Goal: Task Accomplishment & Management: Manage account settings

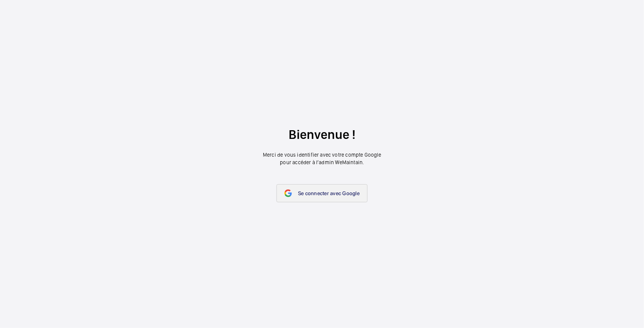
click at [291, 196] on mat-icon at bounding box center [288, 194] width 8 height 8
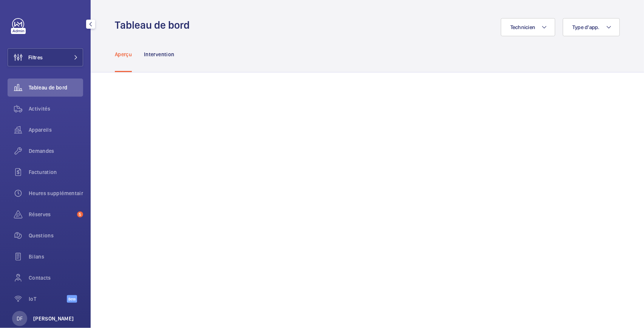
click at [39, 320] on p "[PERSON_NAME]" at bounding box center [53, 319] width 41 height 8
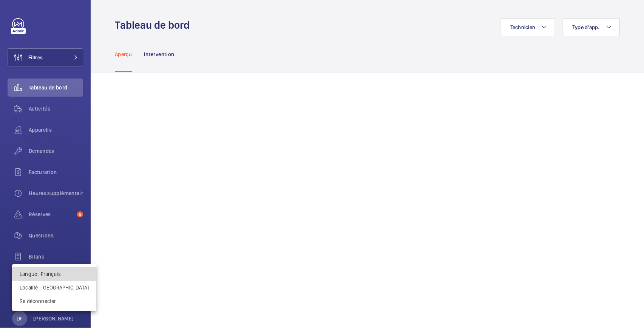
click at [60, 275] on p "Langue : Français" at bounding box center [54, 274] width 69 height 8
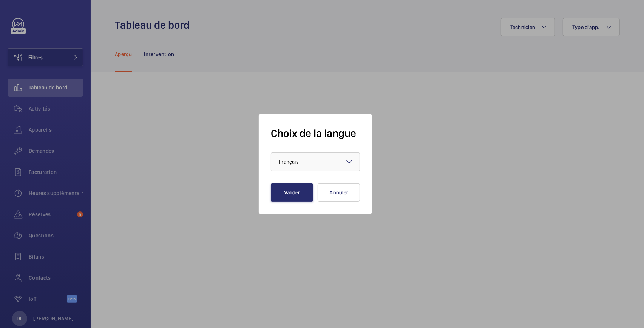
click at [136, 272] on div at bounding box center [322, 164] width 644 height 328
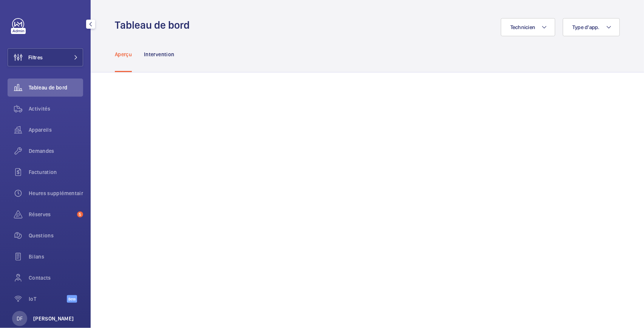
click at [51, 315] on p "[PERSON_NAME]" at bounding box center [53, 319] width 41 height 8
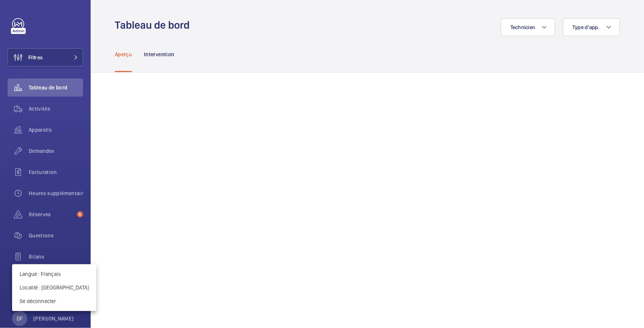
click at [60, 196] on div at bounding box center [322, 164] width 644 height 328
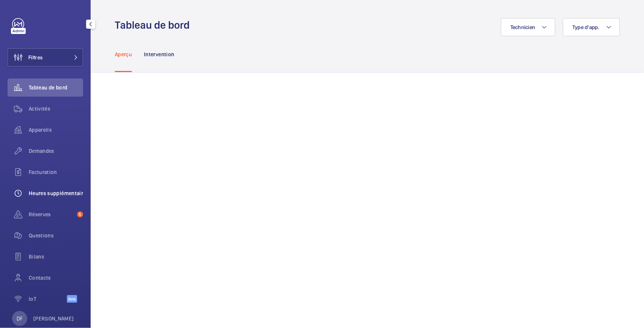
click at [36, 191] on span "Heures supplémentaires" at bounding box center [56, 194] width 54 height 8
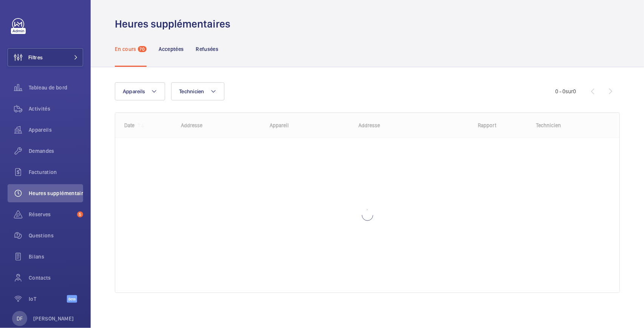
scroll to position [2, 0]
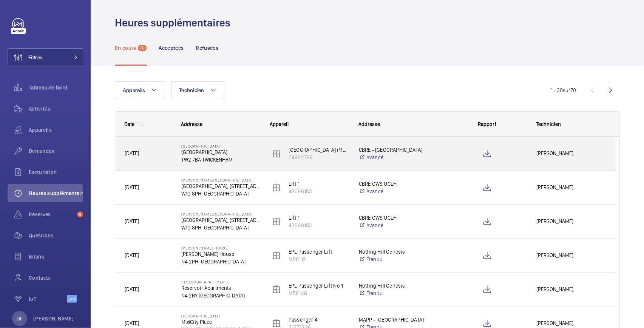
click at [244, 165] on div "Twickenham Stadium Twickenham Stadium TW2 7BA TWICKENHAM" at bounding box center [216, 154] width 88 height 34
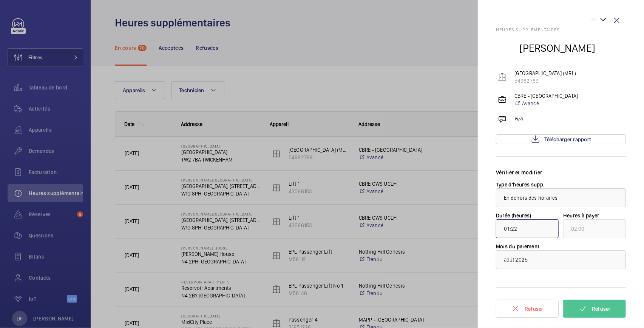
click at [516, 229] on input "01:22" at bounding box center [527, 228] width 63 height 19
drag, startPoint x: 523, startPoint y: 230, endPoint x: 513, endPoint y: 229, distance: 10.2
click at [513, 229] on input "01:22" at bounding box center [527, 228] width 63 height 19
drag, startPoint x: 541, startPoint y: 230, endPoint x: 521, endPoint y: 230, distance: 19.3
click at [521, 230] on input "01:22" at bounding box center [527, 228] width 63 height 19
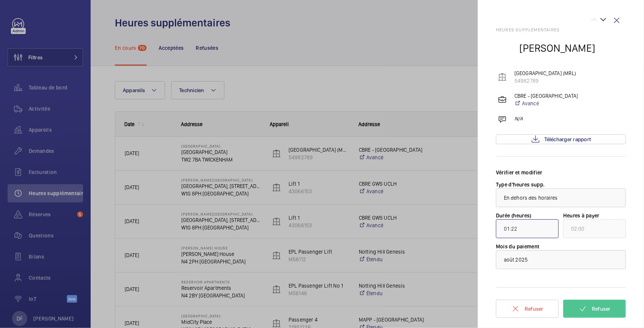
type input "00:22"
type input "01:00"
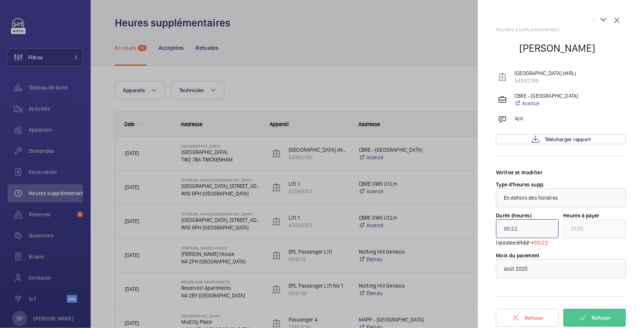
drag, startPoint x: 539, startPoint y: 231, endPoint x: 512, endPoint y: 229, distance: 27.3
click at [512, 229] on input "00:22" at bounding box center [527, 228] width 63 height 19
type input "00:00"
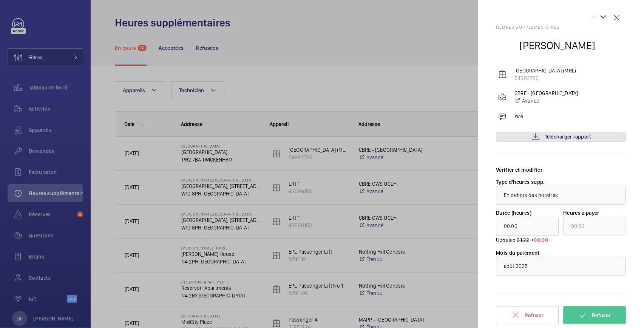
click at [549, 138] on span "Télécharger rapport" at bounding box center [567, 137] width 46 height 6
click at [376, 129] on div at bounding box center [322, 164] width 644 height 328
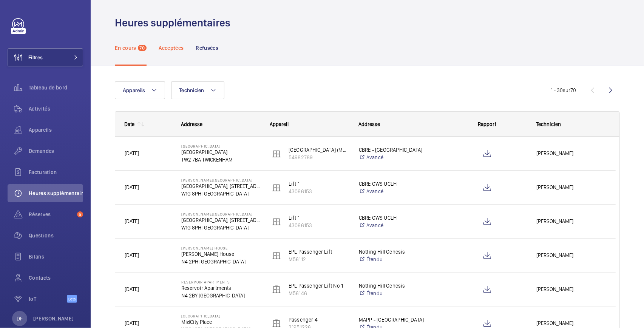
click at [173, 45] on p "Acceptées" at bounding box center [171, 48] width 25 height 8
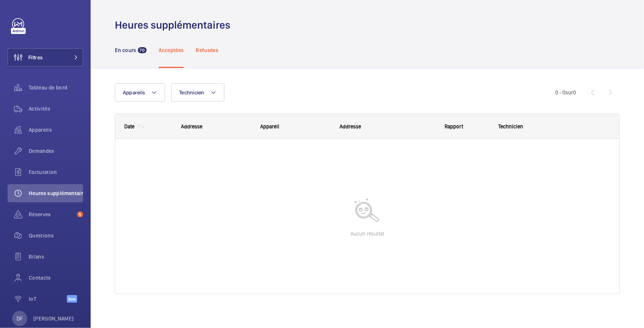
click at [211, 54] on p "Refusées" at bounding box center [207, 50] width 23 height 8
click at [49, 317] on p "[PERSON_NAME]" at bounding box center [53, 319] width 41 height 8
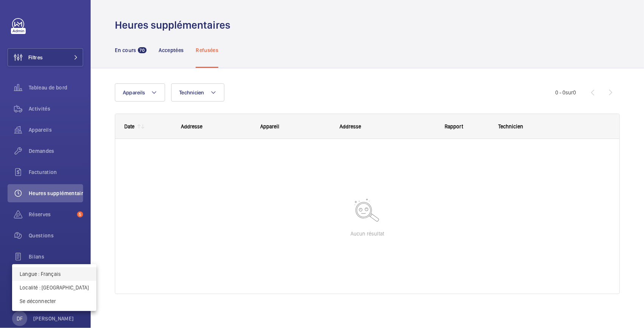
click at [60, 275] on p "Langue : Français" at bounding box center [54, 274] width 69 height 8
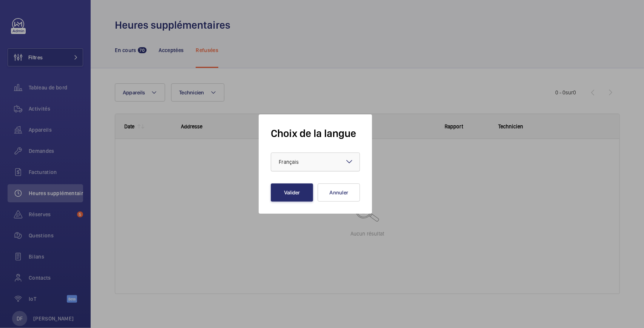
click at [327, 159] on div at bounding box center [315, 162] width 88 height 18
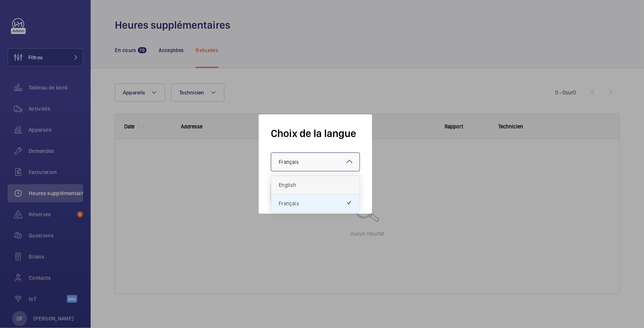
click at [306, 187] on span "English" at bounding box center [315, 185] width 73 height 8
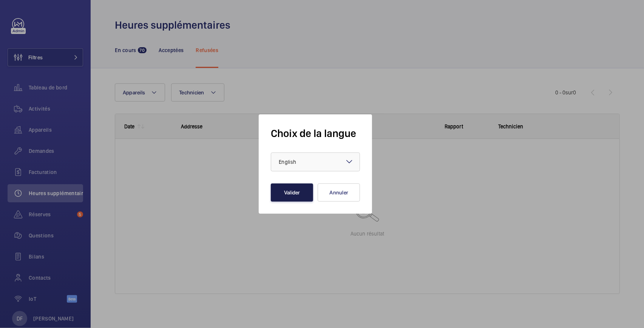
click at [298, 190] on button "Valider" at bounding box center [292, 192] width 42 height 18
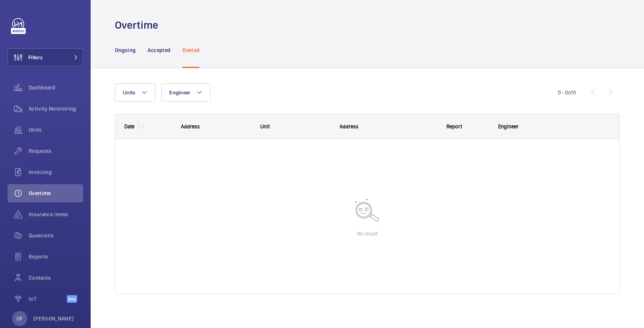
click at [136, 53] on nav "Ongoing Accepted Denied" at bounding box center [157, 50] width 85 height 36
click at [130, 50] on p "Ongoing" at bounding box center [125, 50] width 21 height 8
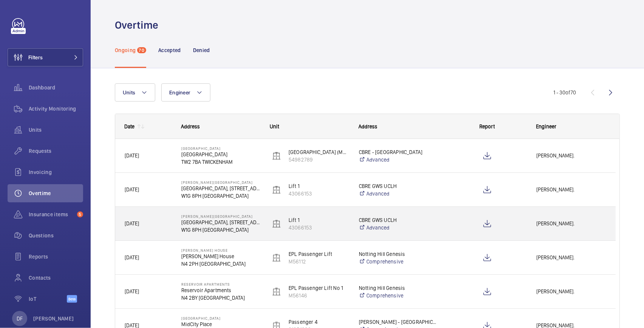
click at [452, 227] on div at bounding box center [486, 223] width 79 height 19
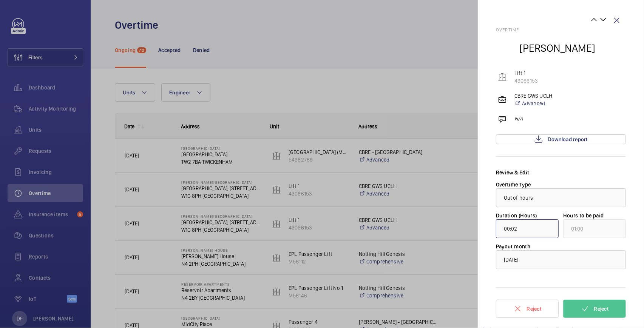
click at [524, 226] on input "00:02" at bounding box center [527, 228] width 63 height 19
click at [254, 85] on div at bounding box center [322, 164] width 644 height 328
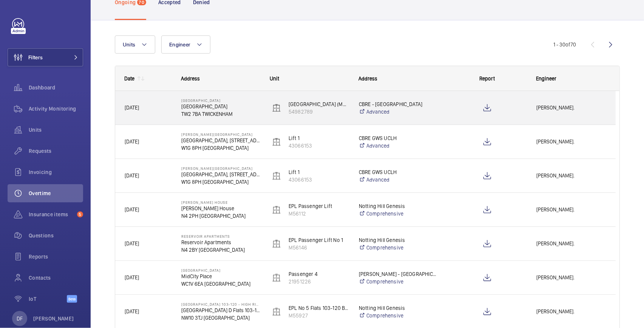
scroll to position [76, 0]
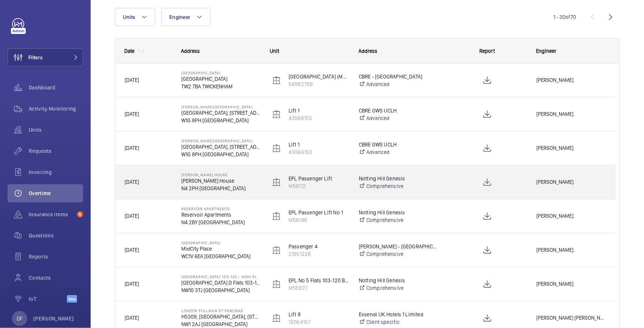
click at [252, 178] on p "Jacquie Cannon House" at bounding box center [220, 181] width 79 height 8
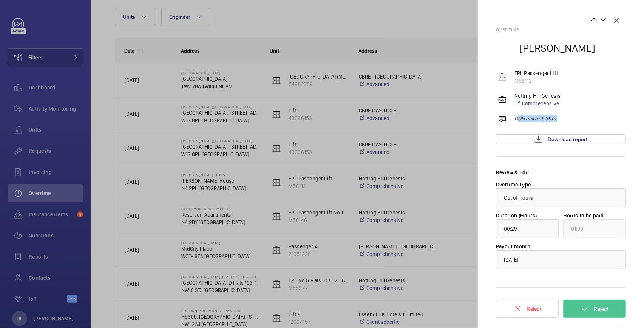
drag, startPoint x: 557, startPoint y: 118, endPoint x: 519, endPoint y: 118, distance: 37.8
click at [517, 117] on p "OOH call out. 3hrs." at bounding box center [535, 119] width 43 height 8
click at [517, 119] on p "OOH call out. 3hrs." at bounding box center [535, 119] width 43 height 8
click at [516, 119] on p "OOH call out. 3hrs." at bounding box center [535, 119] width 43 height 8
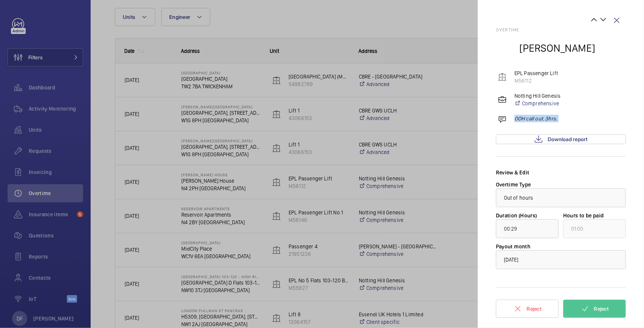
click at [516, 119] on p "OOH call out. 3hrs." at bounding box center [535, 119] width 43 height 8
click at [529, 199] on span "Out of hours" at bounding box center [518, 198] width 29 height 6
click at [443, 262] on div at bounding box center [322, 164] width 644 height 328
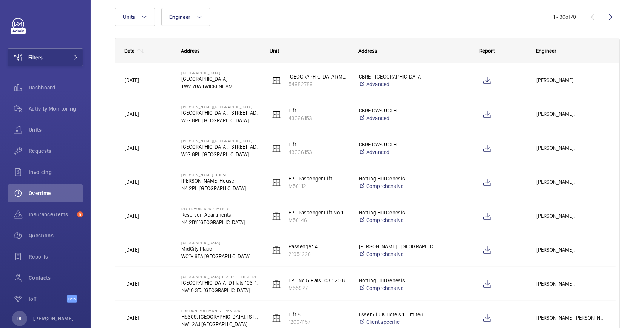
click at [444, 258] on mat-sidenav-container "Filters Dashboard Activity Monitoring Units Requests Invoicing Overtime Insuran…" at bounding box center [322, 164] width 644 height 328
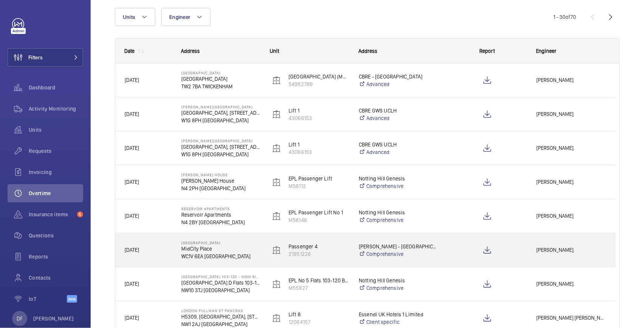
click at [436, 262] on div "MAPP - Midcity Place Comprehensive" at bounding box center [394, 250] width 88 height 30
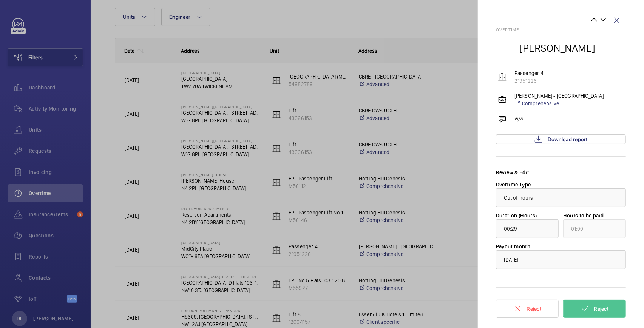
click at [312, 261] on div at bounding box center [322, 164] width 644 height 328
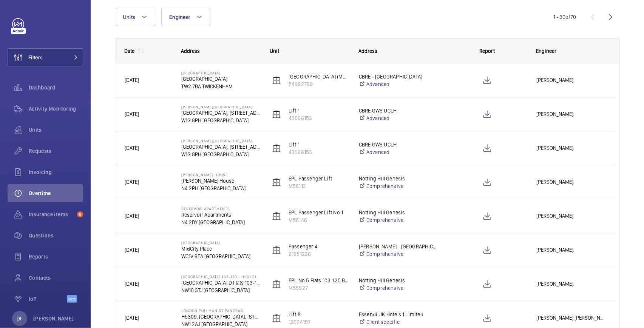
click at [295, 284] on div at bounding box center [322, 164] width 644 height 328
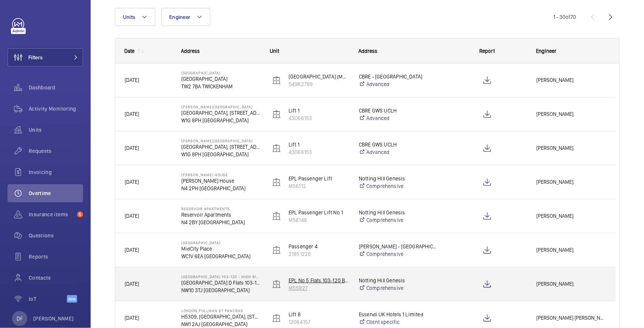
click at [303, 290] on p "M55927" at bounding box center [318, 288] width 60 height 8
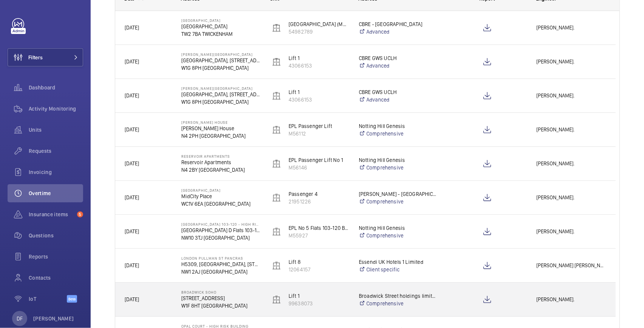
scroll to position [304, 0]
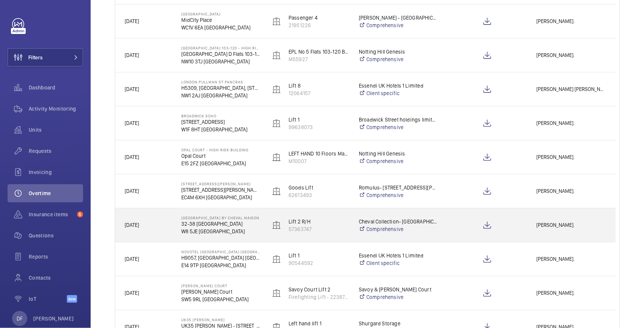
click at [242, 239] on div "Lexham Gardens by Cheval Maison 32-38 Lexham Gardens W8 5JE LONDON" at bounding box center [216, 225] width 88 height 34
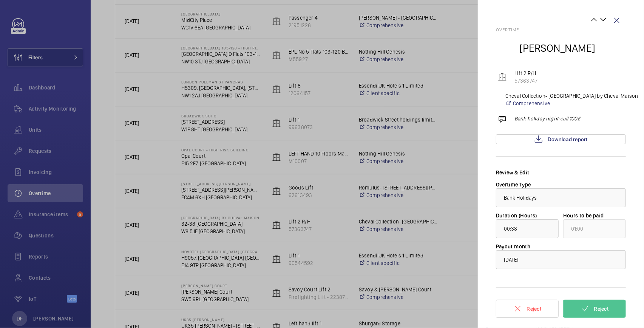
click at [542, 116] on p "Bank holiday night-call 100£" at bounding box center [547, 119] width 66 height 8
click at [203, 229] on div at bounding box center [322, 164] width 644 height 328
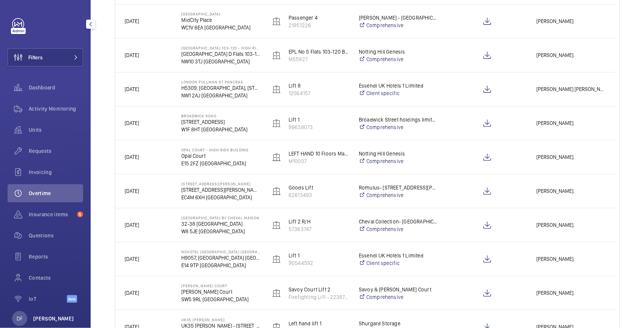
click at [56, 317] on p "[PERSON_NAME]" at bounding box center [53, 319] width 41 height 8
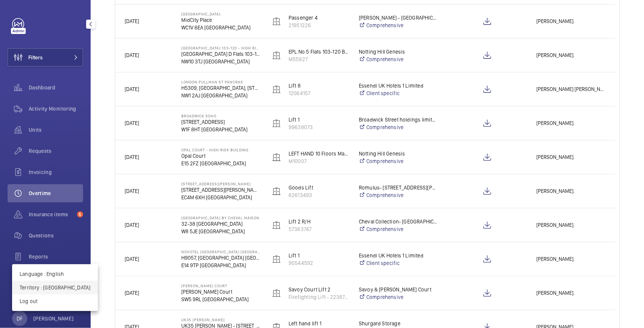
click at [62, 290] on p "Territory : United Kingdom" at bounding box center [55, 288] width 71 height 8
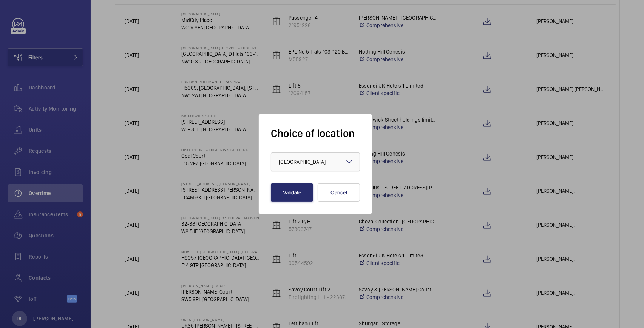
click at [328, 153] on div at bounding box center [315, 162] width 88 height 18
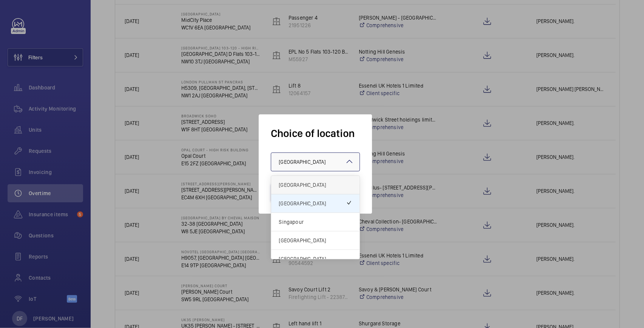
click at [308, 180] on div "France" at bounding box center [315, 185] width 88 height 19
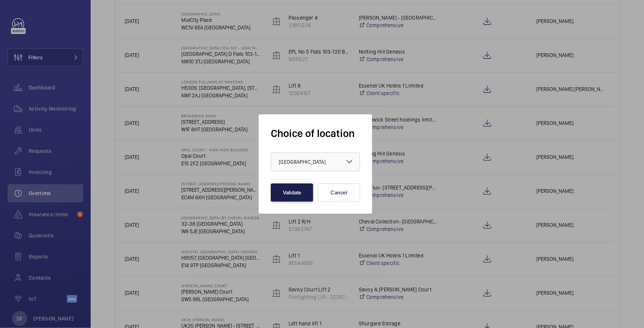
click at [301, 191] on button "Validate" at bounding box center [292, 192] width 42 height 18
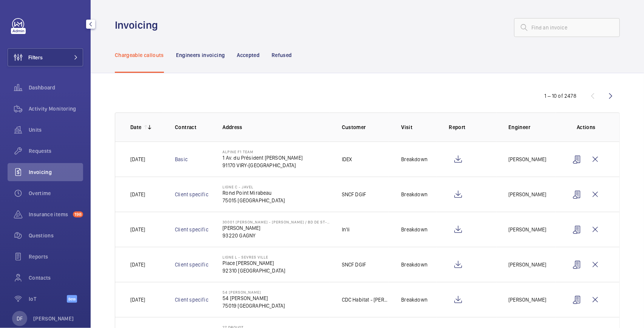
click at [47, 313] on div "DF David FAIN" at bounding box center [43, 318] width 62 height 15
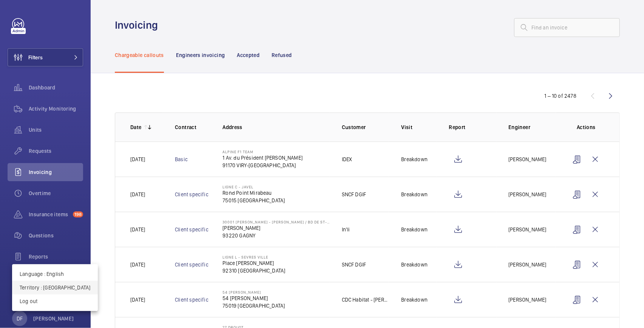
click at [52, 291] on p "Territory : France" at bounding box center [55, 288] width 71 height 8
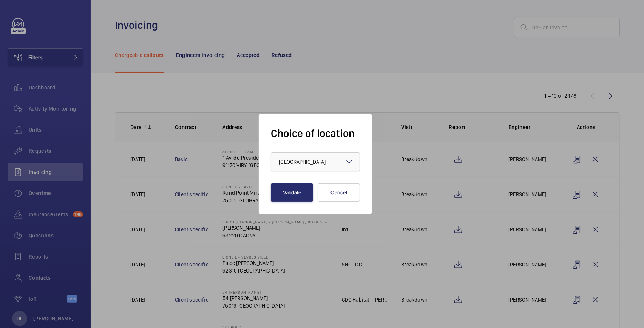
click at [297, 171] on div "× France ×" at bounding box center [315, 162] width 89 height 19
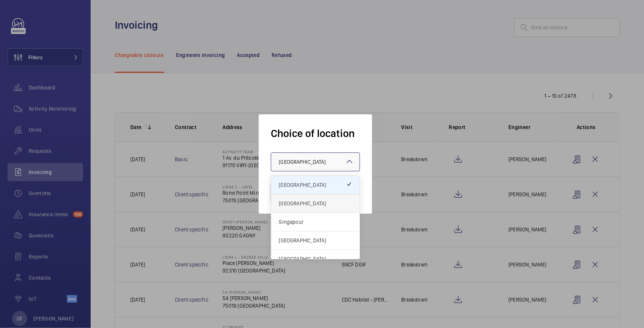
click at [300, 204] on span "[GEOGRAPHIC_DATA]" at bounding box center [315, 204] width 73 height 8
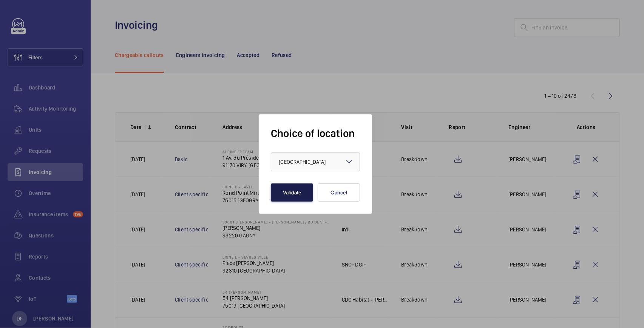
click at [294, 195] on button "Validate" at bounding box center [292, 192] width 42 height 18
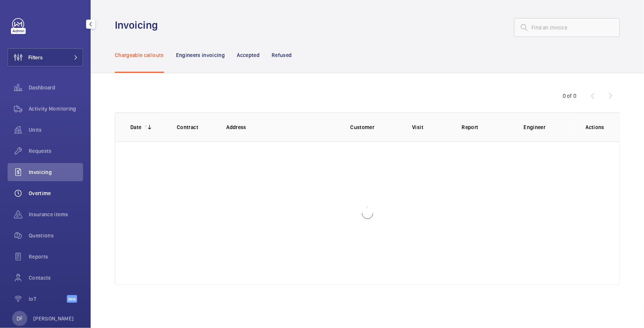
click at [56, 192] on span "Overtime" at bounding box center [56, 194] width 54 height 8
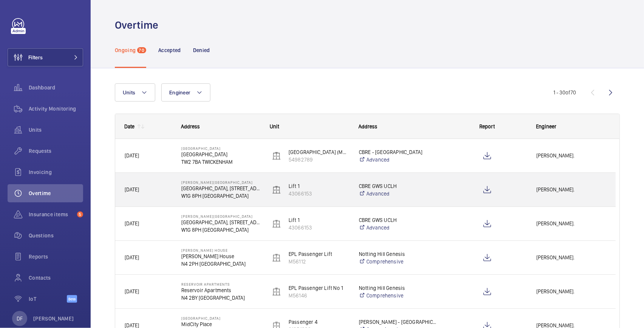
click at [449, 179] on div at bounding box center [482, 190] width 88 height 34
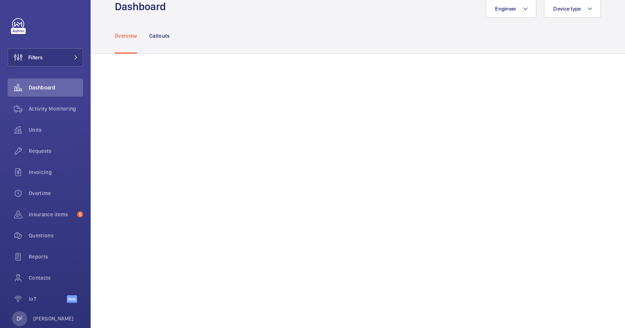
scroll to position [100, 0]
